Goal: Task Accomplishment & Management: Use online tool/utility

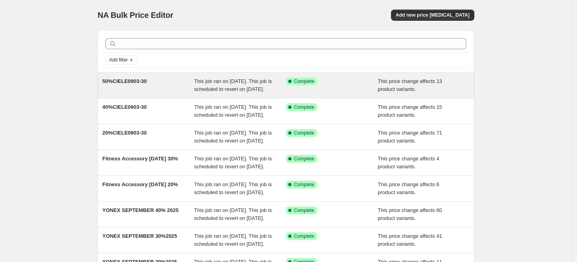
click at [143, 87] on div "50%CIELE0903-30" at bounding box center [148, 85] width 92 height 16
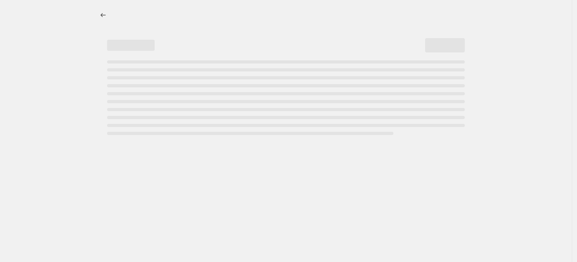
select select "pcap"
select select "no_change"
select select "tag"
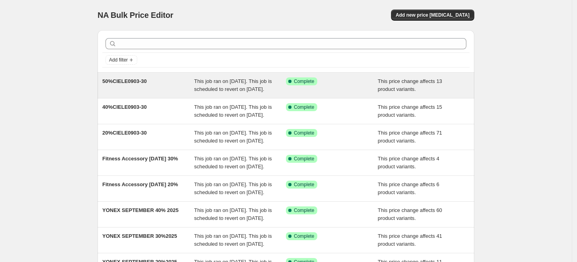
click at [197, 86] on span "This job ran on [DATE]. This job is scheduled to revert on [DATE]." at bounding box center [233, 85] width 78 height 14
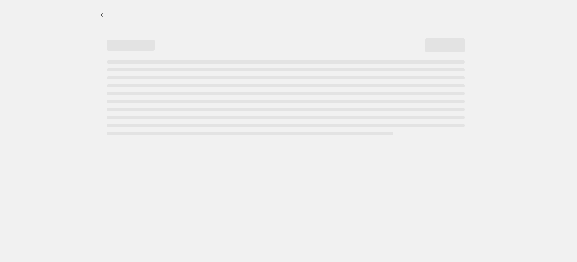
select select "pcap"
select select "no_change"
select select "tag"
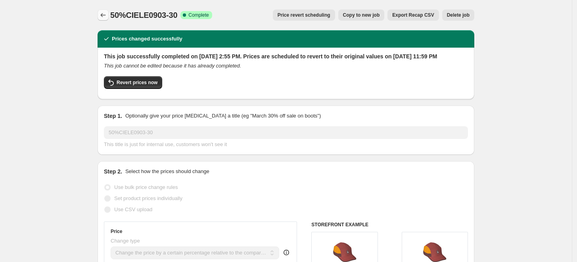
click at [105, 19] on button "Price change jobs" at bounding box center [103, 15] width 11 height 11
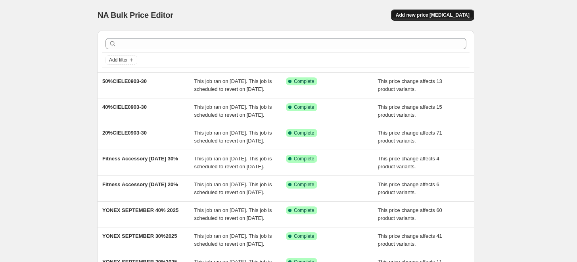
click at [450, 17] on span "Add new price [MEDICAL_DATA]" at bounding box center [433, 15] width 74 height 6
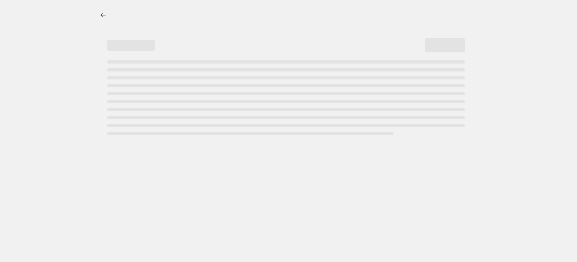
select select "percentage"
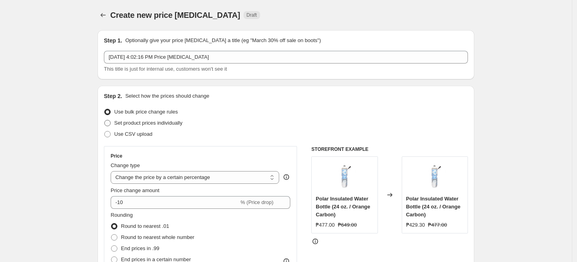
scroll to position [44, 0]
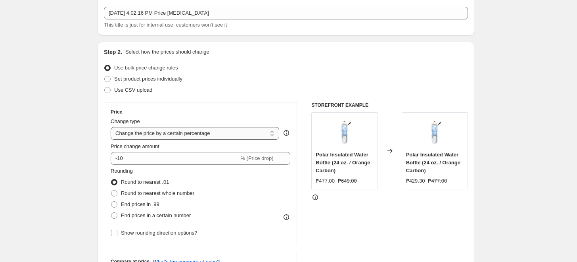
click at [160, 127] on select "Change the price to a certain amount Change the price by a certain amount Chang…" at bounding box center [195, 133] width 169 height 13
drag, startPoint x: 207, startPoint y: 132, endPoint x: 359, endPoint y: 11, distance: 194.2
click at [208, 132] on select "Change the price to a certain amount Change the price by a certain amount Chang…" at bounding box center [195, 133] width 169 height 13
click at [169, 131] on select "Change the price to a certain amount Change the price by a certain amount Chang…" at bounding box center [195, 133] width 169 height 13
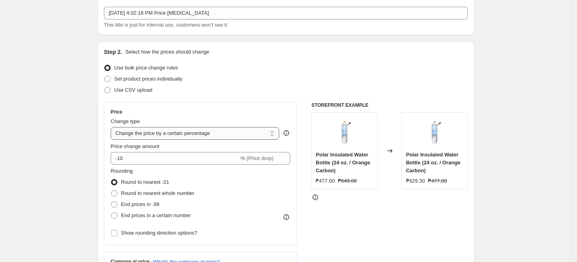
click at [169, 131] on select "Change the price to a certain amount Change the price by a certain amount Chang…" at bounding box center [195, 133] width 169 height 13
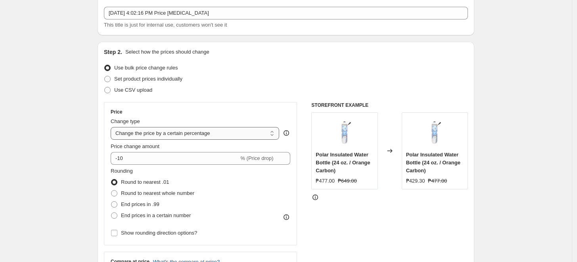
click at [169, 131] on select "Change the price to a certain amount Change the price by a certain amount Chang…" at bounding box center [195, 133] width 169 height 13
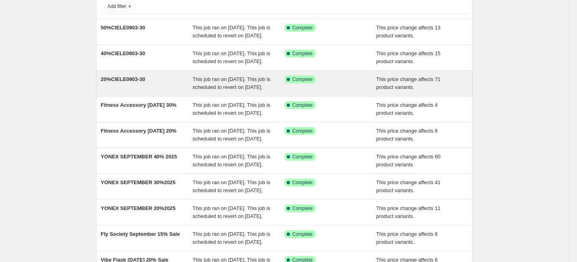
scroll to position [88, 0]
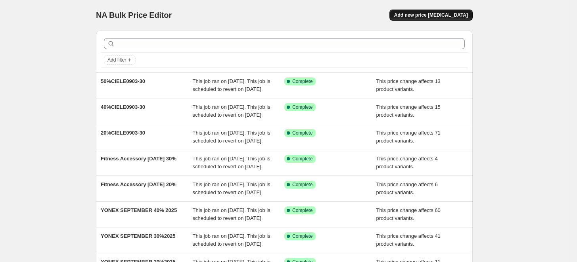
click at [435, 15] on span "Add new price [MEDICAL_DATA]" at bounding box center [431, 15] width 74 height 6
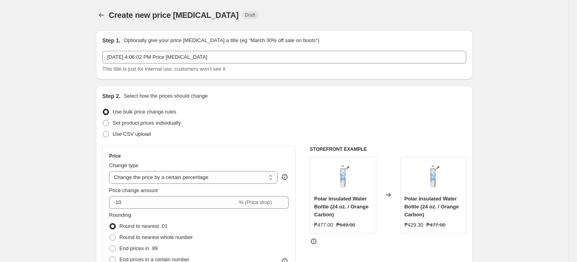
drag, startPoint x: 139, startPoint y: 181, endPoint x: 158, endPoint y: 190, distance: 21.3
click at [140, 181] on select "Change the price to a certain amount Change the price by a certain amount Chang…" at bounding box center [193, 177] width 169 height 13
select select "pcap"
click at [111, 171] on select "Change the price to a certain amount Change the price by a certain amount Chang…" at bounding box center [193, 177] width 169 height 13
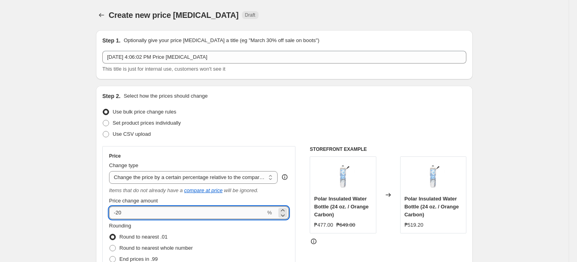
click at [183, 212] on input "-20" at bounding box center [187, 212] width 157 height 13
type input "-2"
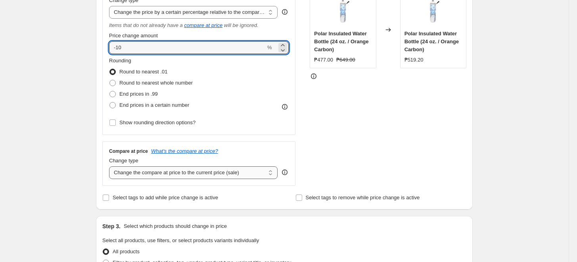
scroll to position [176, 0]
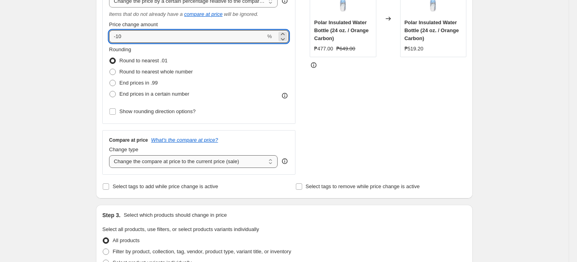
type input "-10"
click at [201, 158] on select "Change the compare at price to the current price (sale) Change the compare at p…" at bounding box center [193, 161] width 169 height 13
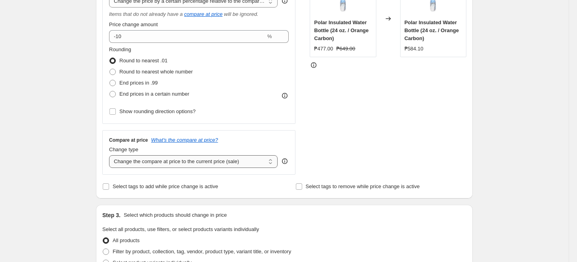
select select "no_change"
click at [111, 155] on select "Change the compare at price to the current price (sale) Change the compare at p…" at bounding box center [193, 161] width 169 height 13
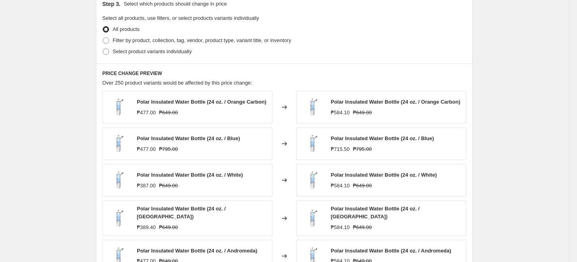
scroll to position [397, 0]
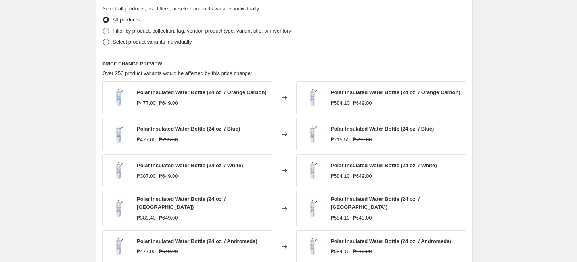
click at [144, 43] on span "Select product variants individually" at bounding box center [152, 42] width 79 height 6
click at [103, 39] on input "Select product variants individually" at bounding box center [103, 39] width 0 height 0
radio input "true"
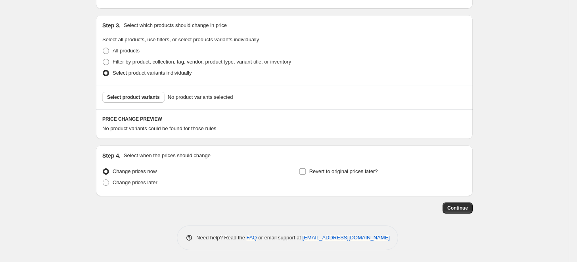
scroll to position [366, 0]
click at [145, 65] on span "Filter by product, collection, tag, vendor, product type, variant title, or inv…" at bounding box center [202, 62] width 179 height 6
click at [103, 59] on input "Filter by product, collection, tag, vendor, product type, variant title, or inv…" at bounding box center [103, 59] width 0 height 0
radio input "true"
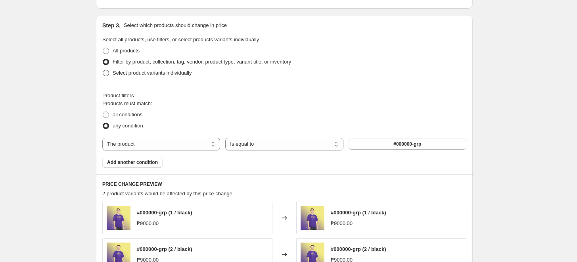
click at [143, 73] on span "Select product variants individually" at bounding box center [152, 73] width 79 height 6
click at [103, 70] on input "Select product variants individually" at bounding box center [103, 70] width 0 height 0
radio input "true"
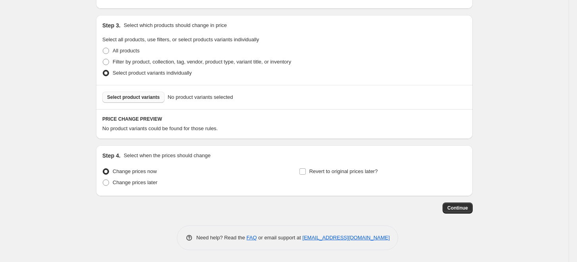
click at [139, 98] on span "Select product variants" at bounding box center [133, 97] width 53 height 6
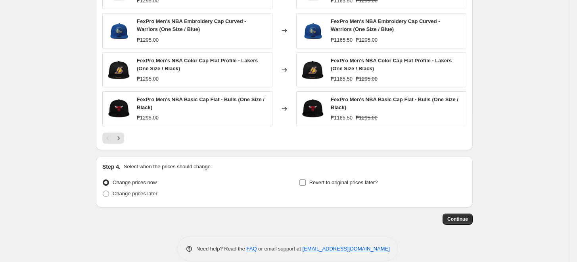
scroll to position [578, 0]
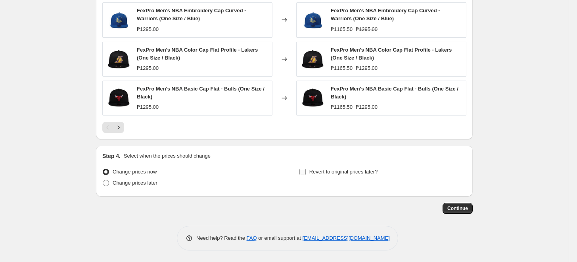
click at [346, 173] on span "Revert to original prices later?" at bounding box center [344, 172] width 69 height 6
click at [306, 173] on input "Revert to original prices later?" at bounding box center [303, 172] width 6 height 6
checkbox input "true"
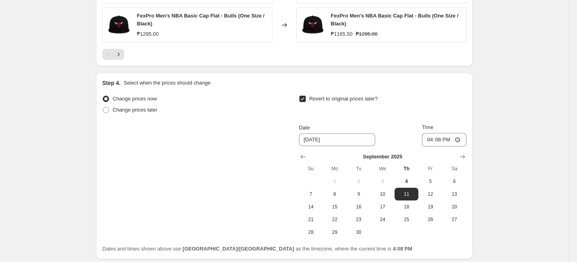
scroll to position [667, 0]
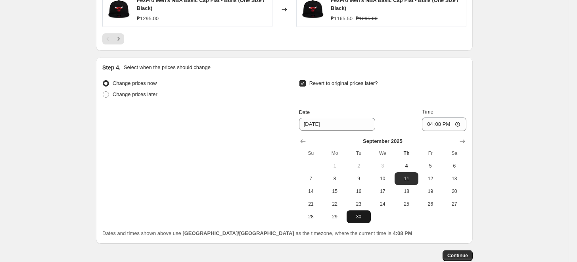
click at [365, 211] on button "30" at bounding box center [359, 216] width 24 height 13
type input "[DATE]"
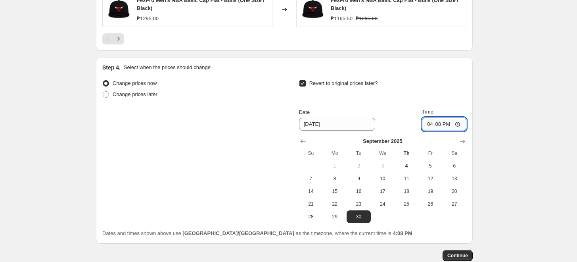
click at [432, 126] on input "16:08" at bounding box center [444, 123] width 44 height 13
type input "23:59"
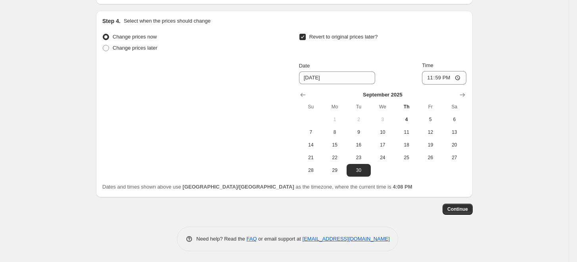
scroll to position [714, 0]
click at [461, 209] on span "Continue" at bounding box center [458, 208] width 21 height 6
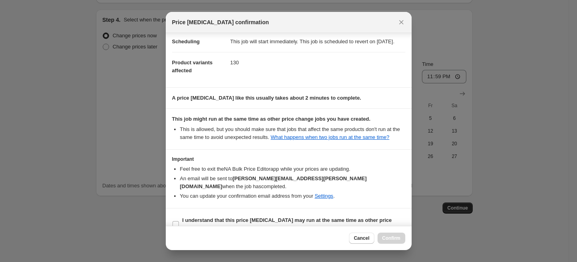
scroll to position [87, 0]
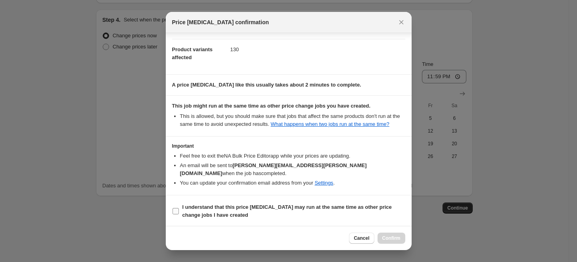
drag, startPoint x: 292, startPoint y: 205, endPoint x: 342, endPoint y: 227, distance: 55.3
click at [292, 205] on b "I understand that this price [MEDICAL_DATA] may run at the same time as other p…" at bounding box center [288, 211] width 210 height 14
click at [179, 208] on input "I understand that this price [MEDICAL_DATA] may run at the same time as other p…" at bounding box center [176, 211] width 6 height 6
checkbox input "true"
click at [394, 239] on span "Confirm" at bounding box center [392, 238] width 18 height 6
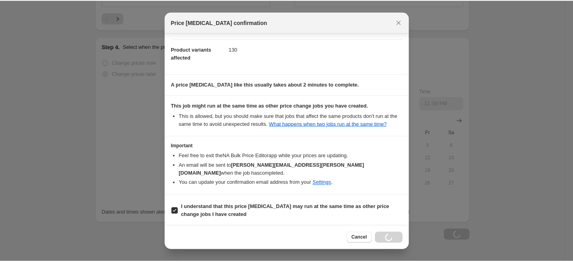
scroll to position [741, 0]
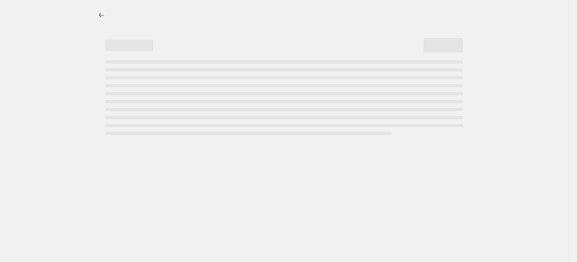
select select "pcap"
select select "no_change"
